Goal: Transaction & Acquisition: Book appointment/travel/reservation

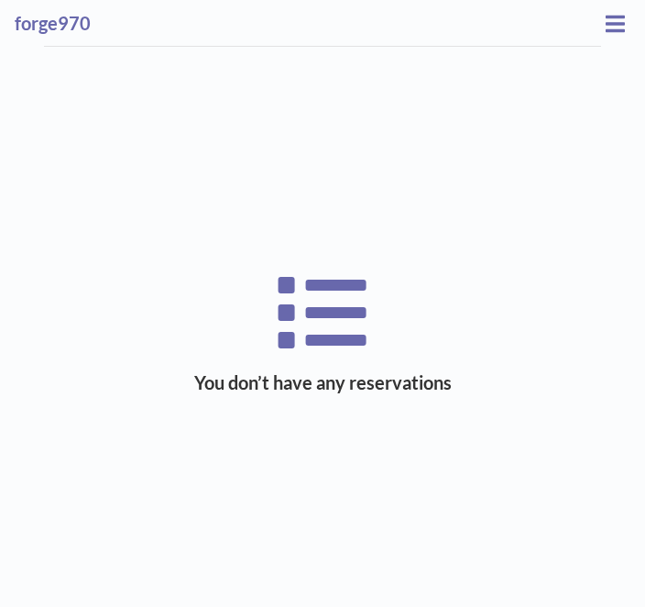
click at [606, 22] on icon at bounding box center [615, 23] width 19 height 16
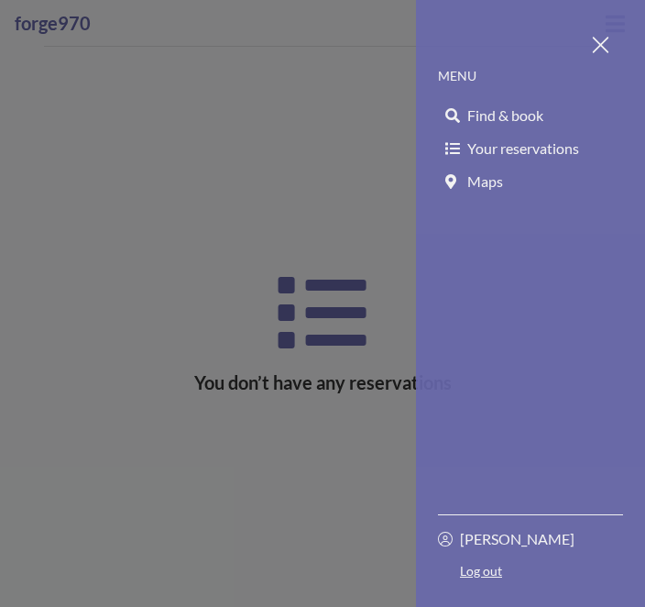
click at [525, 113] on span "Find & book" at bounding box center [505, 115] width 76 height 18
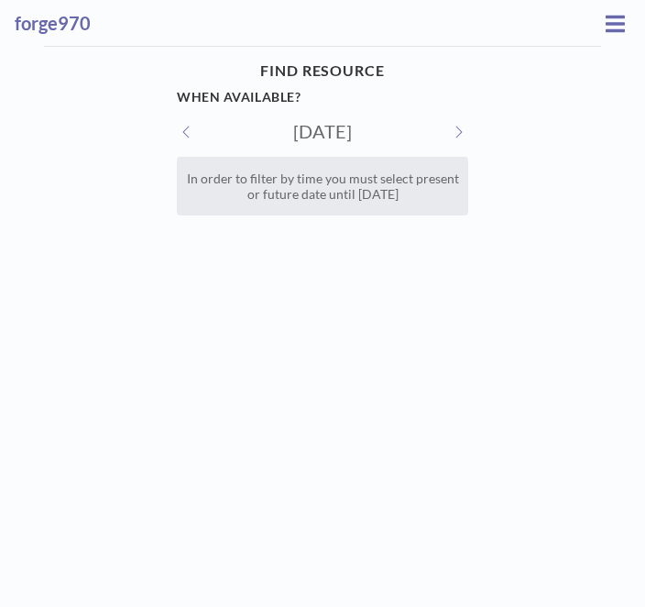
click at [453, 135] on button at bounding box center [458, 131] width 20 height 19
click at [448, 139] on button at bounding box center [458, 131] width 20 height 19
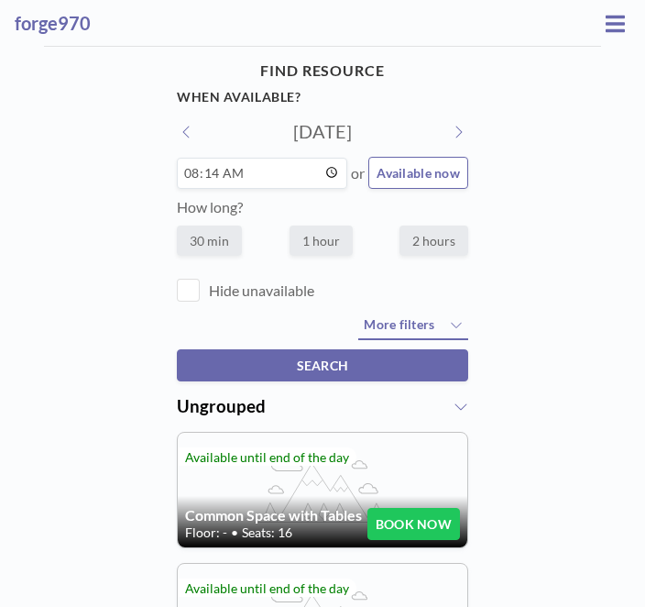
click at [448, 137] on button at bounding box center [458, 131] width 20 height 19
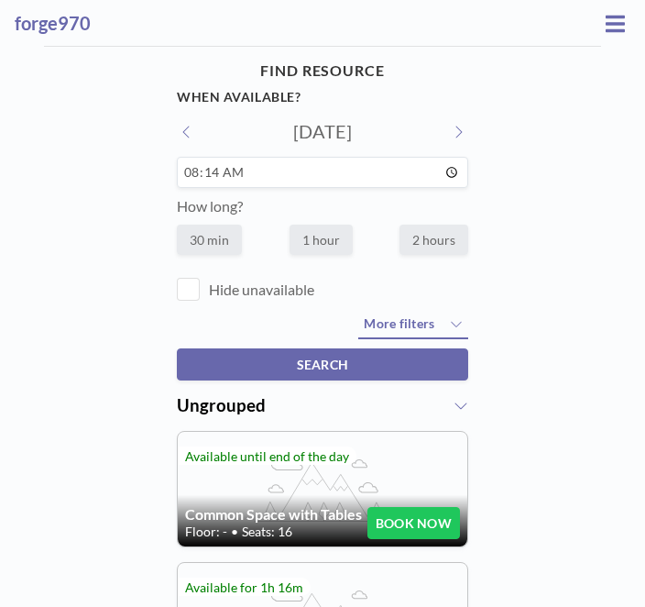
click at [191, 137] on icon at bounding box center [186, 132] width 9 height 15
type input "[DATE]"
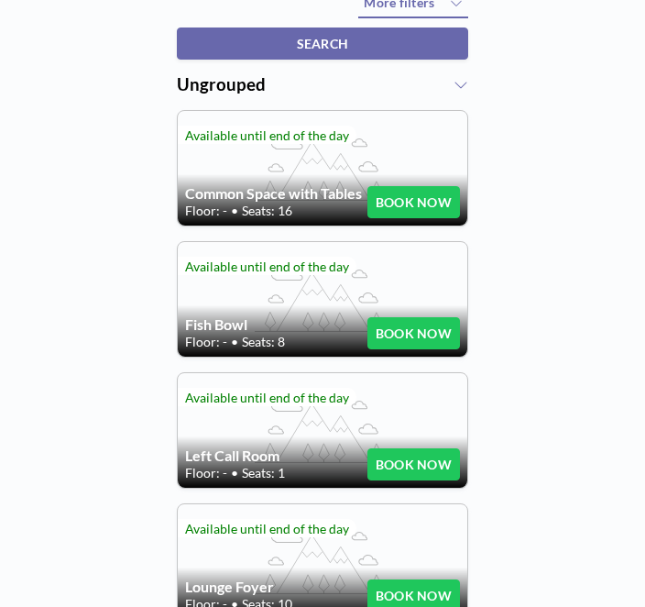
scroll to position [314, 0]
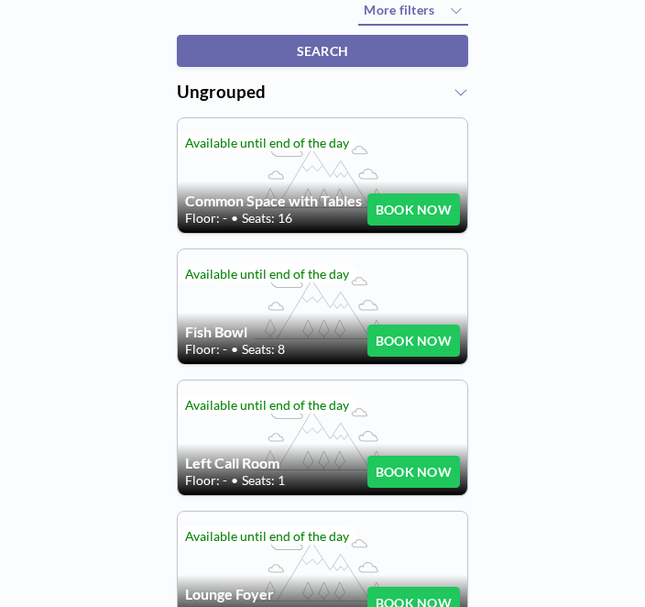
click at [427, 355] on button "BOOK NOW" at bounding box center [413, 340] width 93 height 32
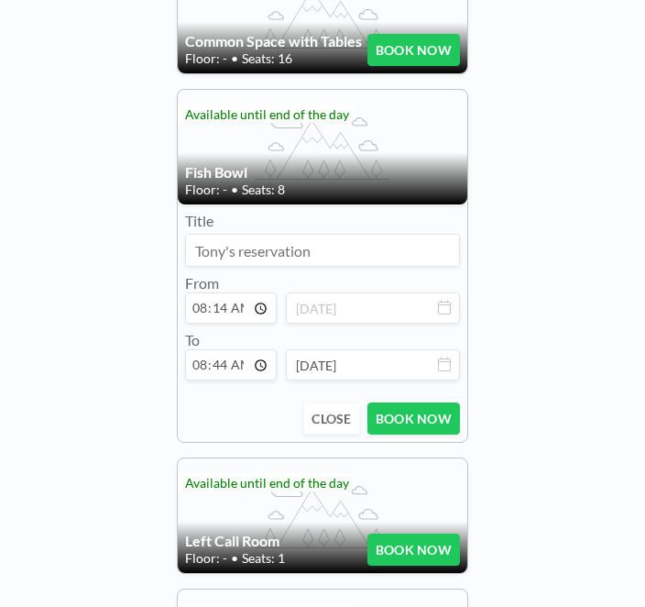
scroll to position [495, 0]
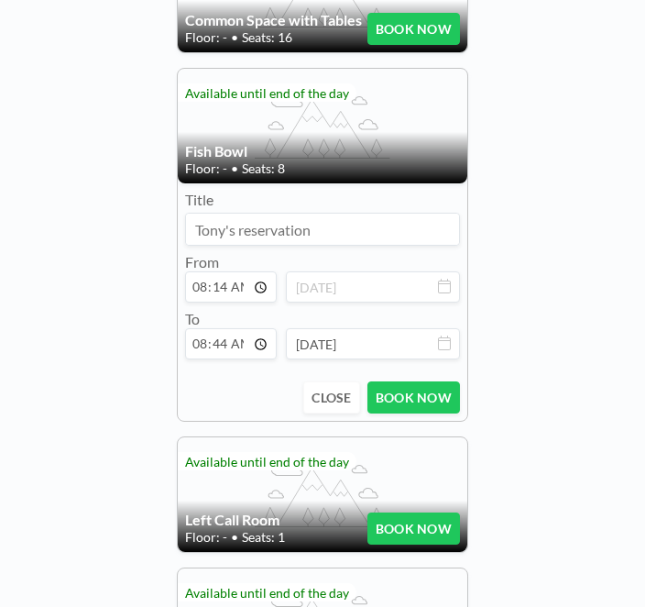
click at [246, 359] on input "08:44" at bounding box center [231, 343] width 92 height 31
type input "13:30"
click at [427, 410] on button "BOOK NOW" at bounding box center [413, 397] width 93 height 32
